Goal: Find specific page/section: Find specific page/section

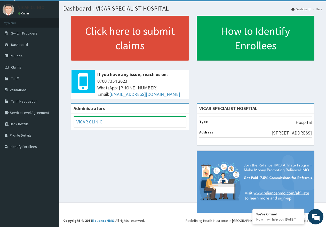
scroll to position [19, 0]
click at [24, 84] on link "Validations" at bounding box center [29, 89] width 59 height 11
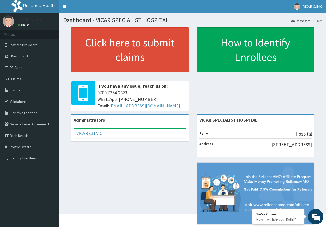
scroll to position [19, 0]
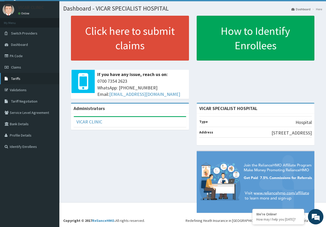
click at [18, 75] on link "Tariffs" at bounding box center [29, 78] width 59 height 11
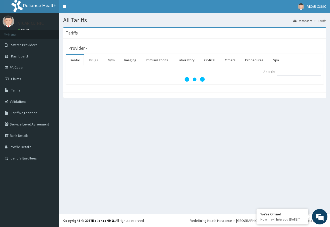
click at [96, 59] on link "Drugs" at bounding box center [93, 60] width 17 height 11
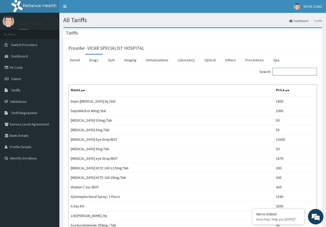
click at [287, 68] on input "Search:" at bounding box center [294, 72] width 44 height 8
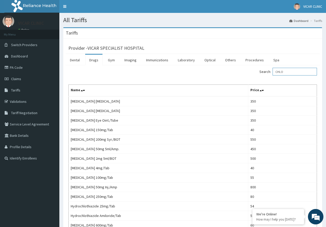
type input "CHLO"
